Goal: Information Seeking & Learning: Learn about a topic

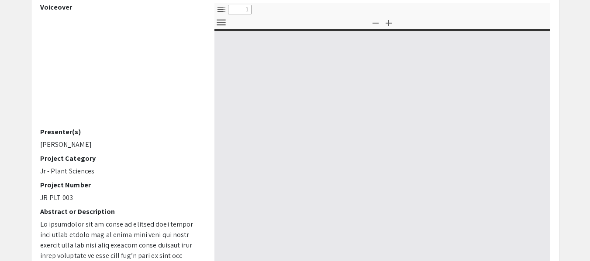
scroll to position [89, 0]
select select "custom"
type input "0"
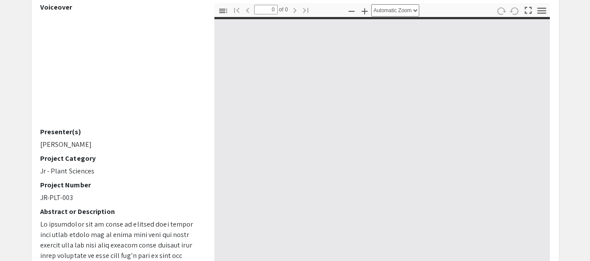
select select "custom"
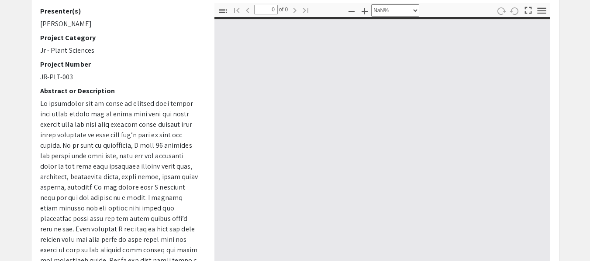
scroll to position [189, 0]
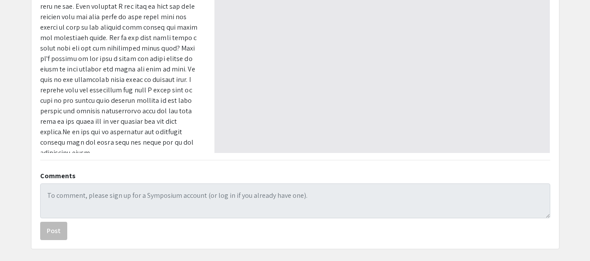
type input "1"
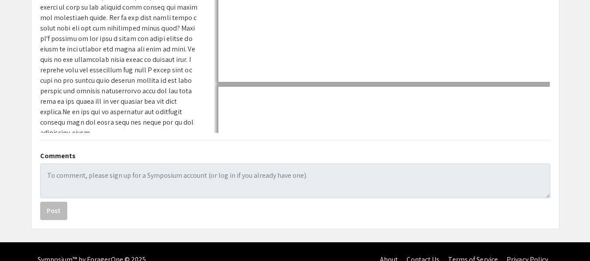
scroll to position [280, 0]
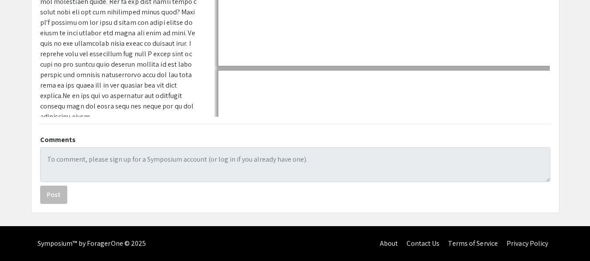
select select "auto"
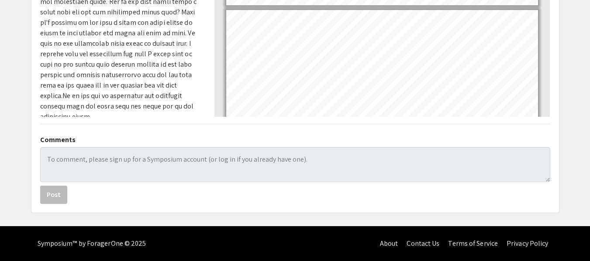
scroll to position [1, 0]
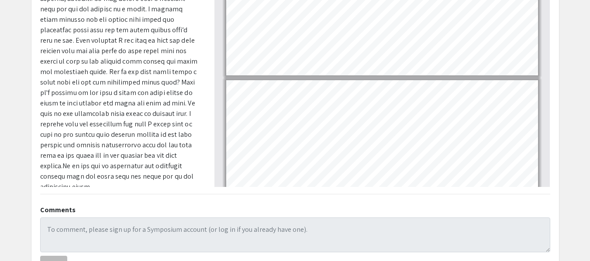
scroll to position [214, 0]
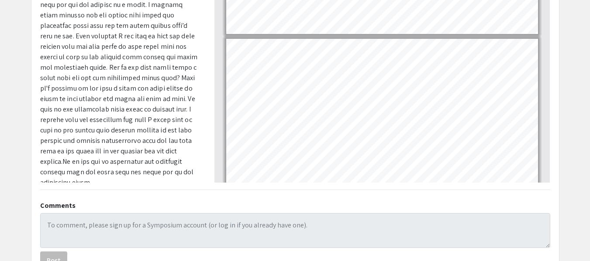
type input "11"
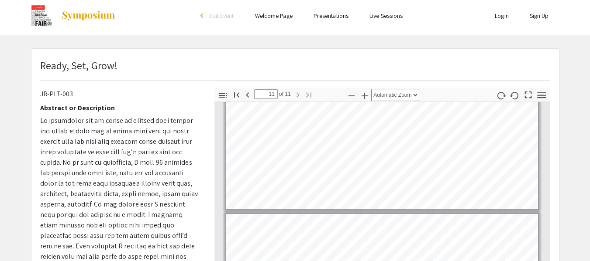
scroll to position [0, 0]
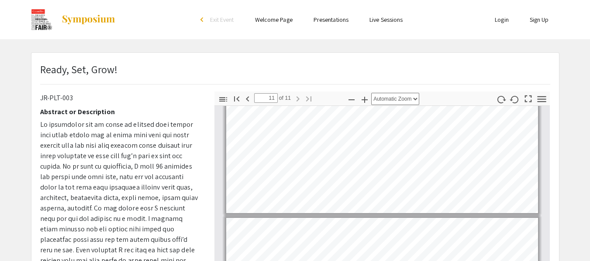
click at [34, 10] on img at bounding box center [42, 20] width 22 height 22
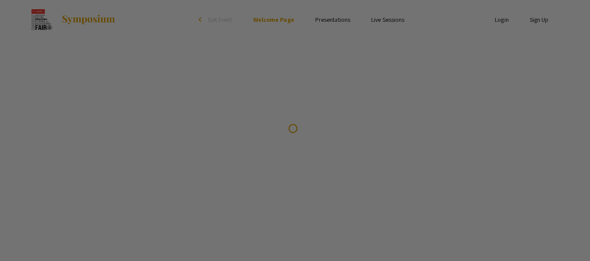
click at [29, 11] on div at bounding box center [295, 130] width 590 height 261
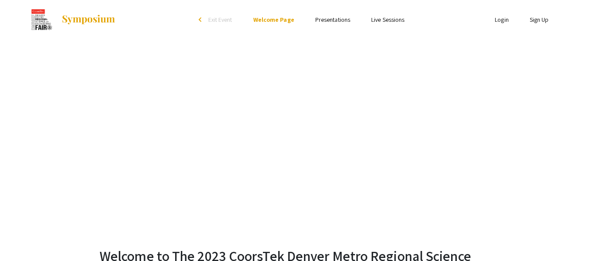
click at [327, 19] on link "Presentations" at bounding box center [332, 20] width 35 height 8
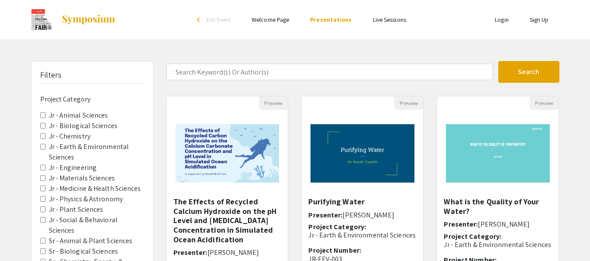
click at [210, 18] on span "Exit Event" at bounding box center [218, 20] width 24 height 8
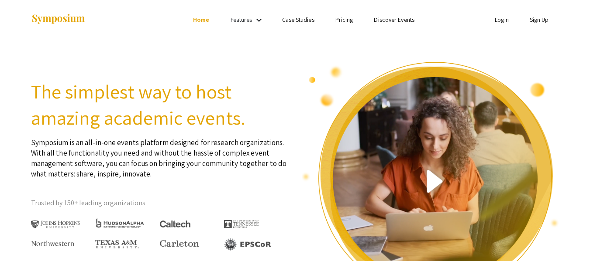
click at [242, 21] on link "Features" at bounding box center [241, 20] width 22 height 8
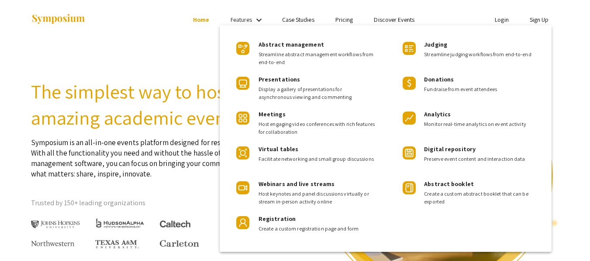
click at [247, 14] on div at bounding box center [295, 130] width 590 height 261
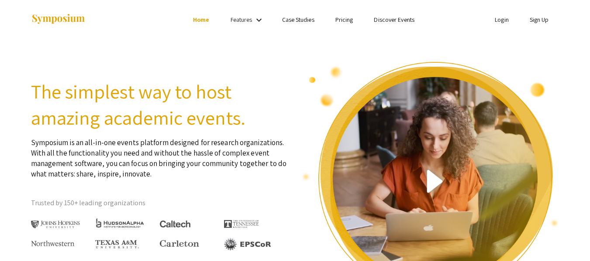
click at [283, 19] on link "Case Studies" at bounding box center [298, 20] width 32 height 8
click at [247, 20] on link "Features" at bounding box center [241, 20] width 22 height 8
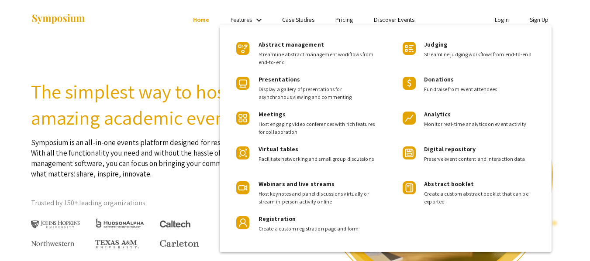
click at [234, 17] on div at bounding box center [295, 130] width 590 height 261
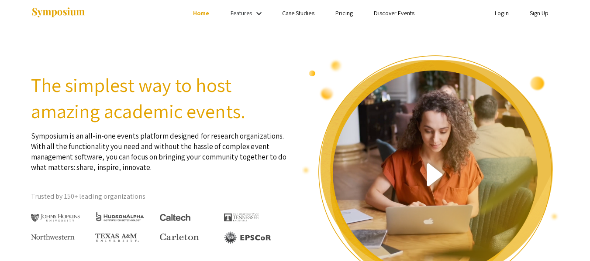
scroll to position [5, 0]
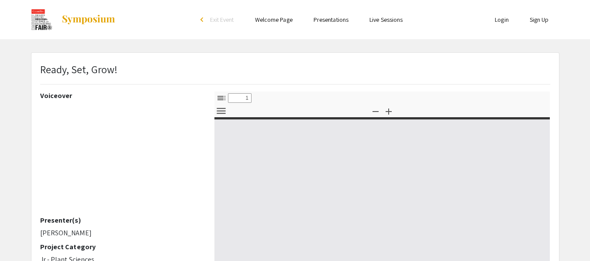
select select "custom"
type input "0"
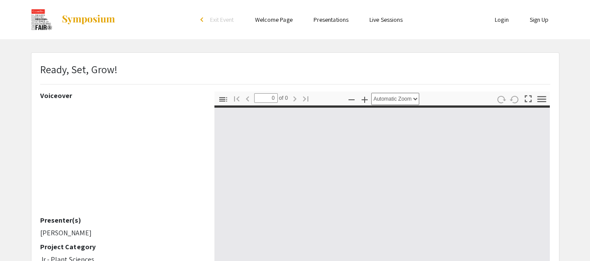
select select "custom"
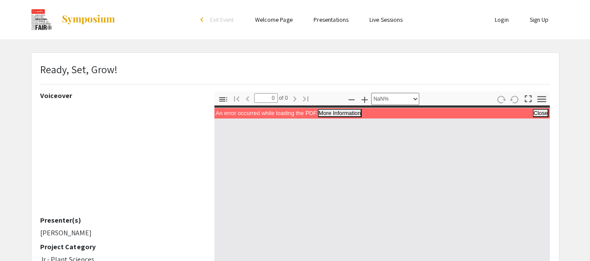
click at [543, 114] on button "Close" at bounding box center [540, 112] width 15 height 7
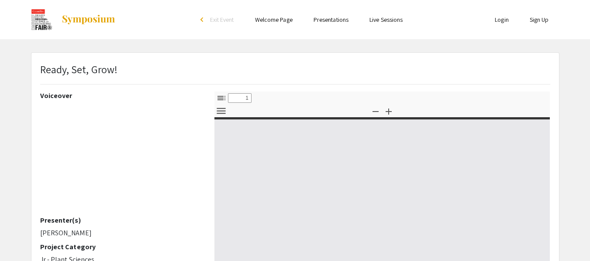
select select "custom"
type input "0"
select select "custom"
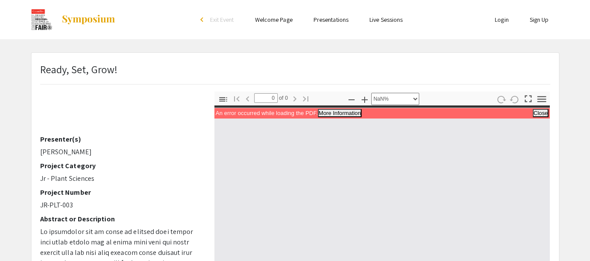
scroll to position [88, 0]
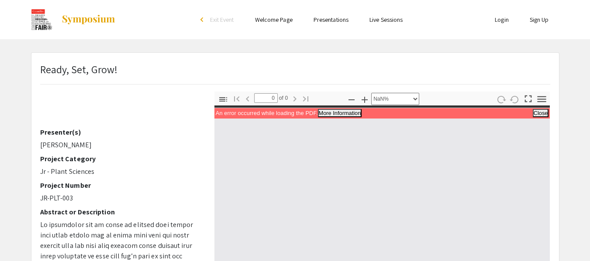
click at [243, 110] on span "An error occurred while loading the PDF." at bounding box center [267, 113] width 102 height 7
click at [241, 113] on span "An error occurred while loading the PDF." at bounding box center [267, 113] width 102 height 7
click at [349, 111] on button "More Information" at bounding box center [339, 112] width 43 height 7
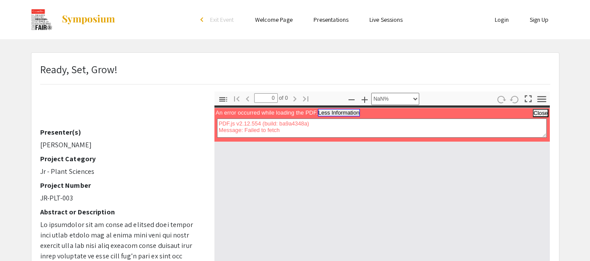
click at [354, 110] on button "Less Information" at bounding box center [339, 112] width 42 height 7
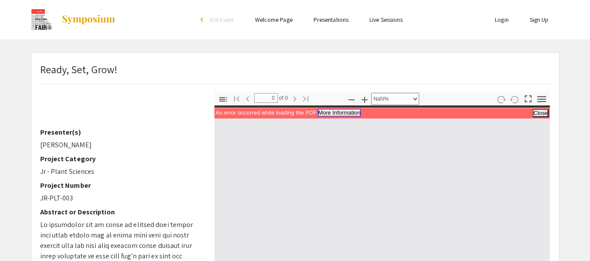
click at [353, 115] on button "More Information" at bounding box center [339, 112] width 43 height 7
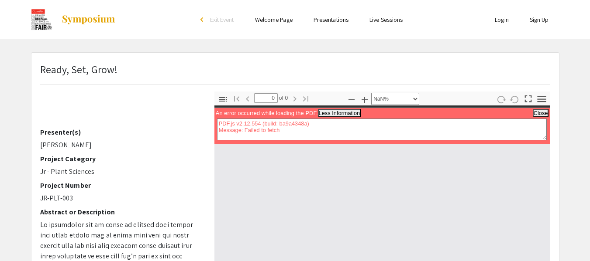
click at [285, 121] on textarea "PDF.js v2.12.554 (build: ba9a4348a) Message: Failed to fetch" at bounding box center [382, 130] width 330 height 22
click at [271, 124] on textarea "PDF.js v2.12.554 (build: ba9a4348a) Message: Failed to fetch" at bounding box center [382, 130] width 330 height 22
click at [274, 131] on textarea "PDF.js v2.12.554 (build: ba9a4348a) Message: Failed to fetch" at bounding box center [382, 130] width 330 height 22
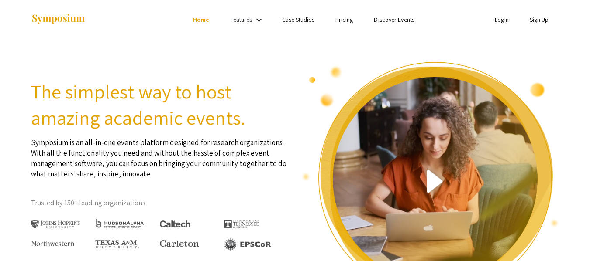
click at [252, 22] on div "Features keyboard_arrow_down" at bounding box center [247, 19] width 35 height 11
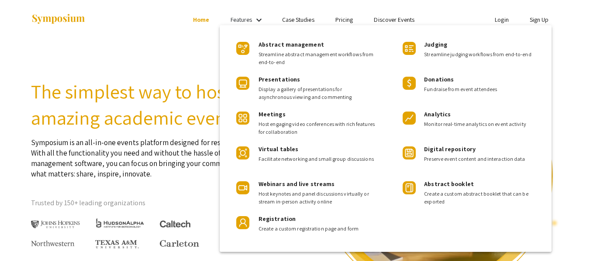
click at [257, 16] on div at bounding box center [295, 130] width 590 height 261
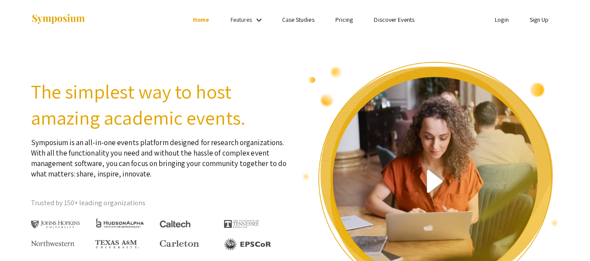
click at [379, 22] on link "Discover Events" at bounding box center [394, 20] width 41 height 8
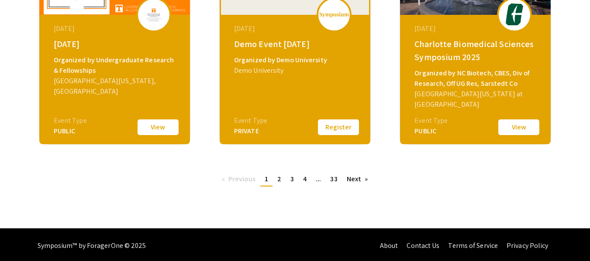
scroll to position [413, 0]
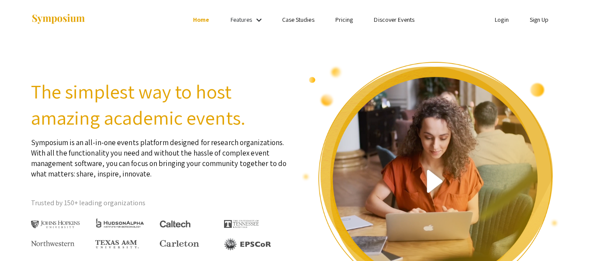
click at [235, 11] on ul "Skip navigation Home Features keyboard_arrow_down Case Studies Pricing Discover…" at bounding box center [295, 19] width 174 height 39
click at [239, 17] on link "Features" at bounding box center [241, 20] width 22 height 8
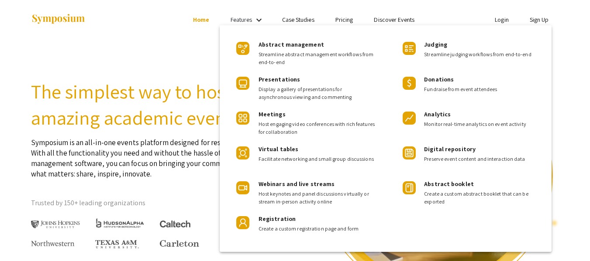
click at [247, 17] on div at bounding box center [295, 130] width 590 height 261
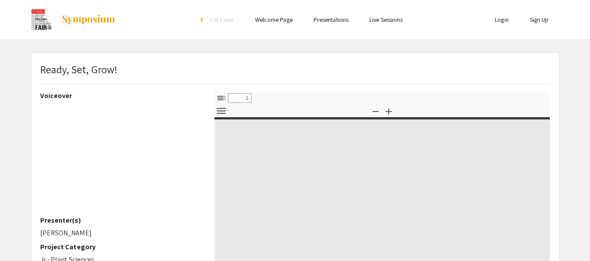
select select "custom"
type input "0"
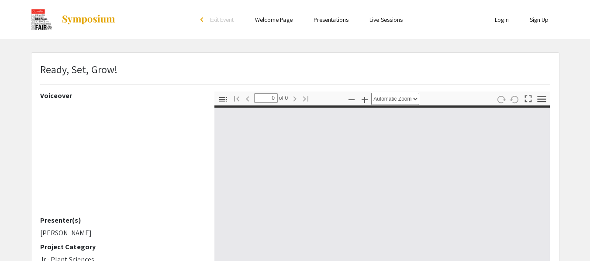
select select "custom"
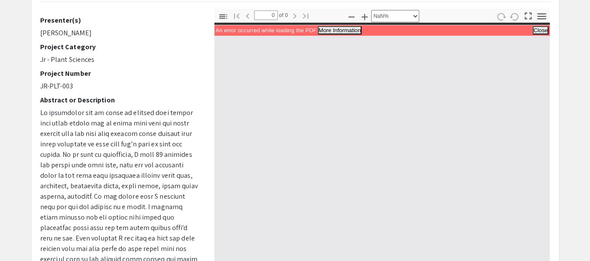
scroll to position [77, 0]
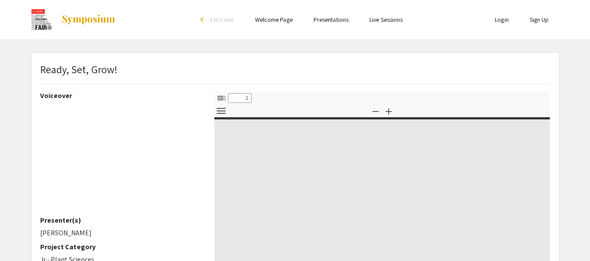
select select "custom"
type input "0"
select select "custom"
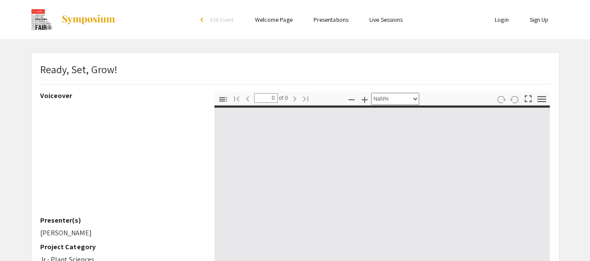
type input "1"
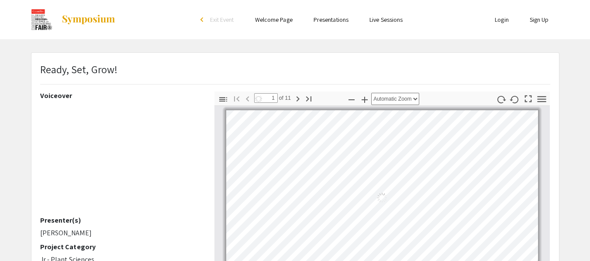
select select "auto"
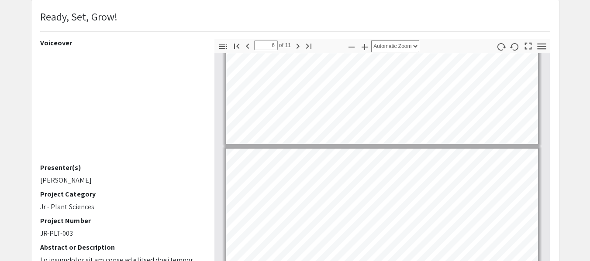
scroll to position [804, 0]
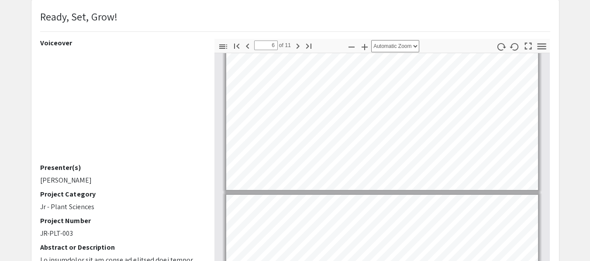
type input "5"
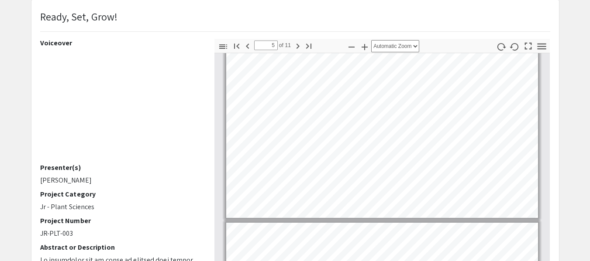
scroll to position [734, 0]
